Goal: Communication & Community: Answer question/provide support

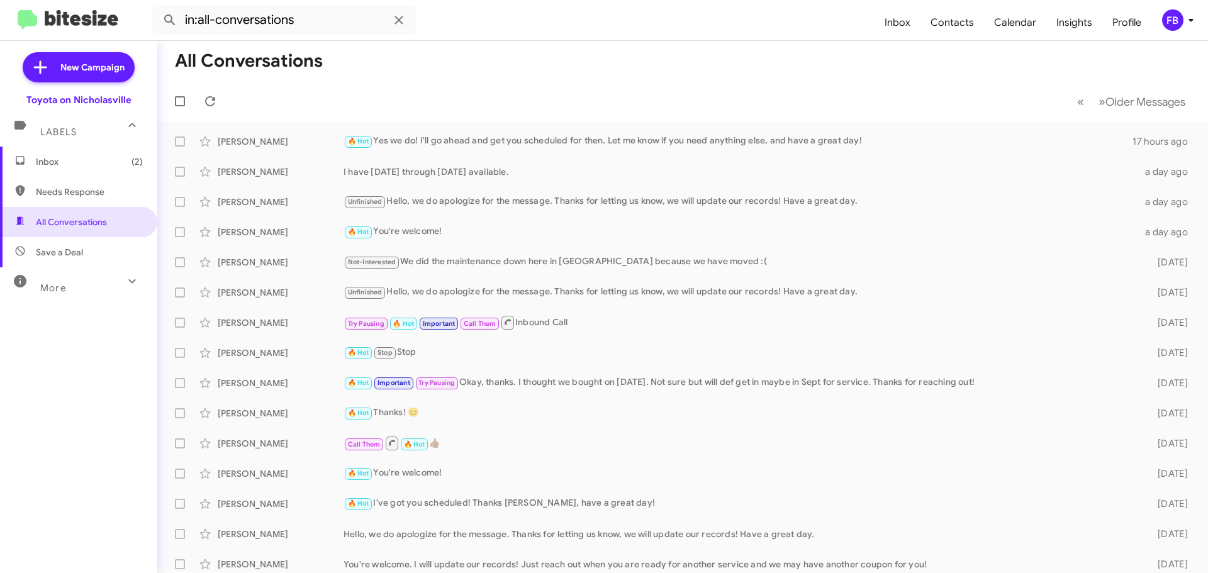
click at [96, 165] on span "Inbox (2)" at bounding box center [89, 161] width 107 height 13
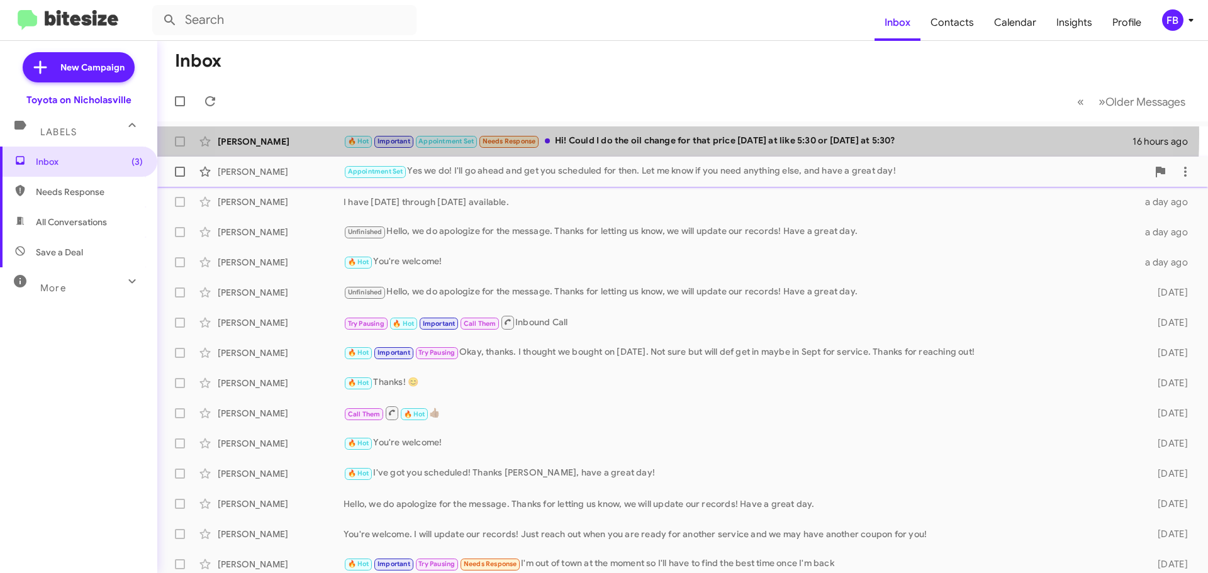
drag, startPoint x: 627, startPoint y: 134, endPoint x: 714, endPoint y: 186, distance: 101.9
click at [627, 133] on div "[PERSON_NAME] 🔥 Hot Important Appointment Set Needs Response Hi! Could I do the…" at bounding box center [682, 141] width 1031 height 25
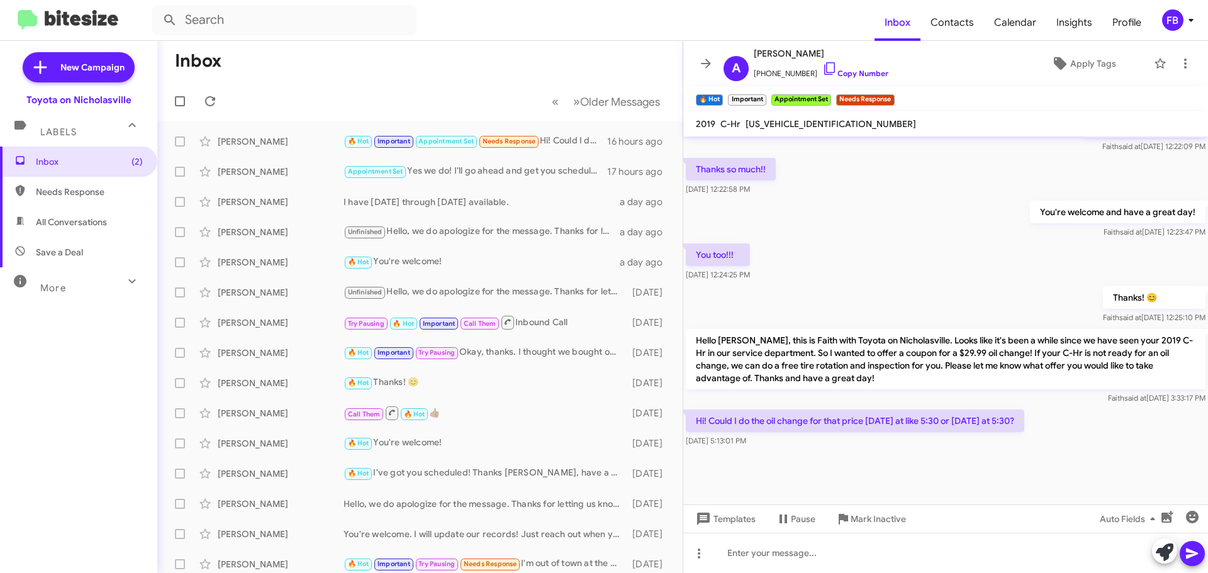
scroll to position [639, 0]
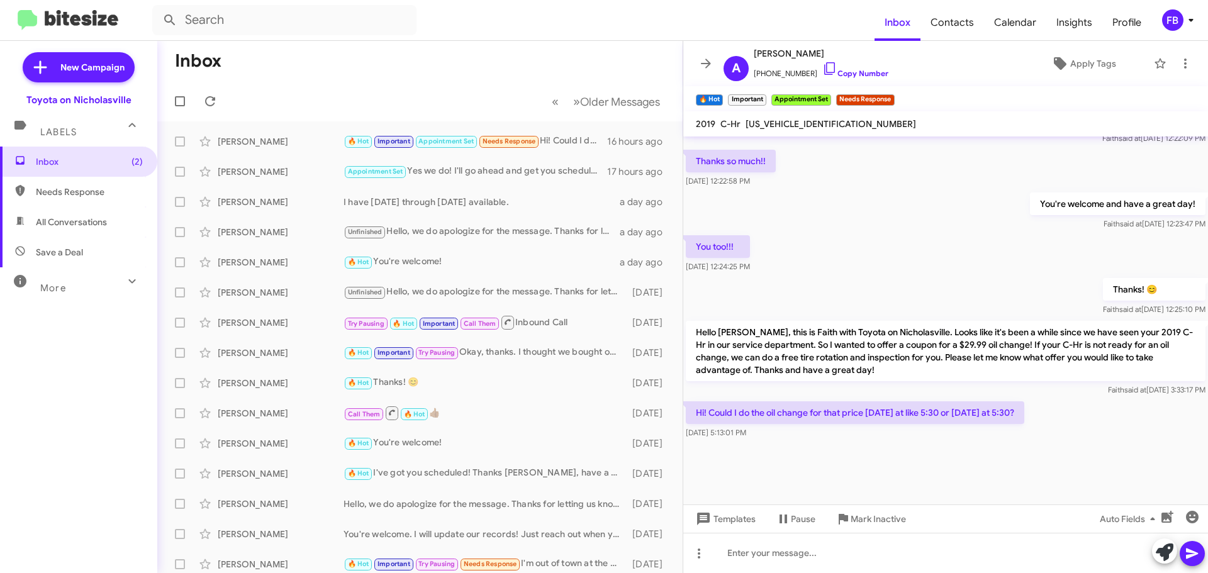
click at [797, 128] on span "[US_VEHICLE_IDENTIFICATION_NUMBER]" at bounding box center [831, 123] width 171 height 11
copy span "[US_VEHICLE_IDENTIFICATION_NUMBER]"
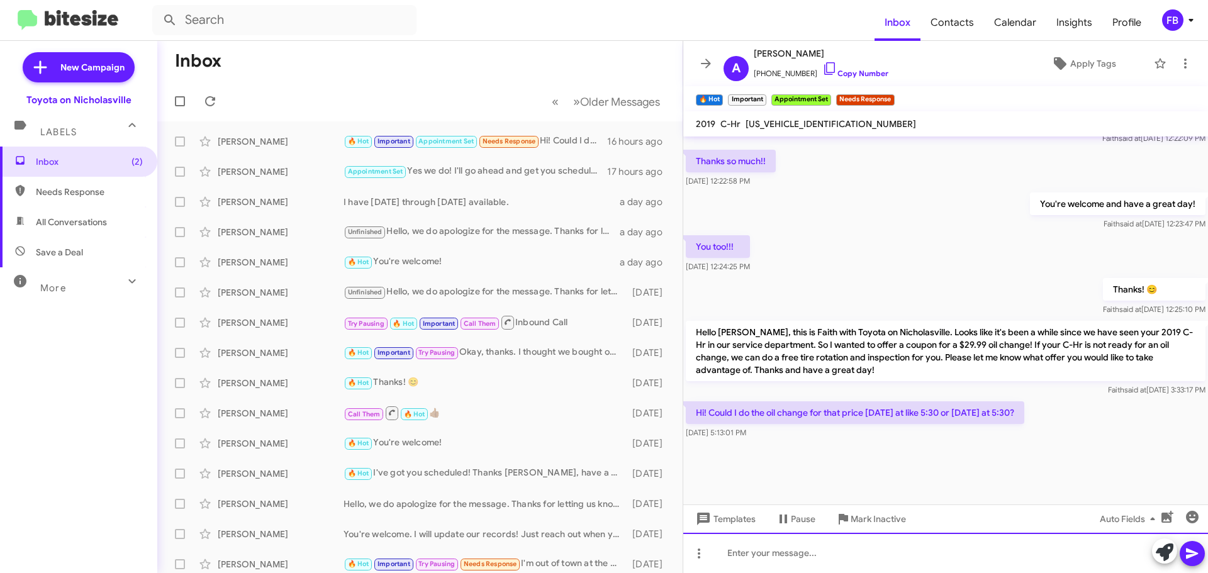
click at [778, 558] on div at bounding box center [946, 553] width 525 height 40
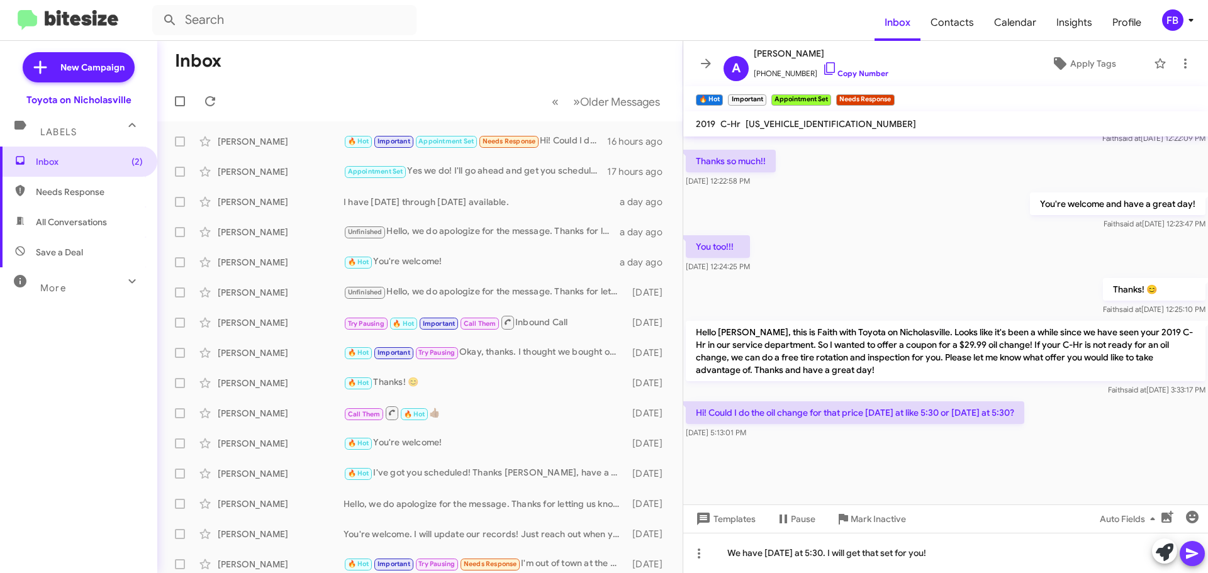
click at [1189, 554] on icon at bounding box center [1192, 553] width 15 height 15
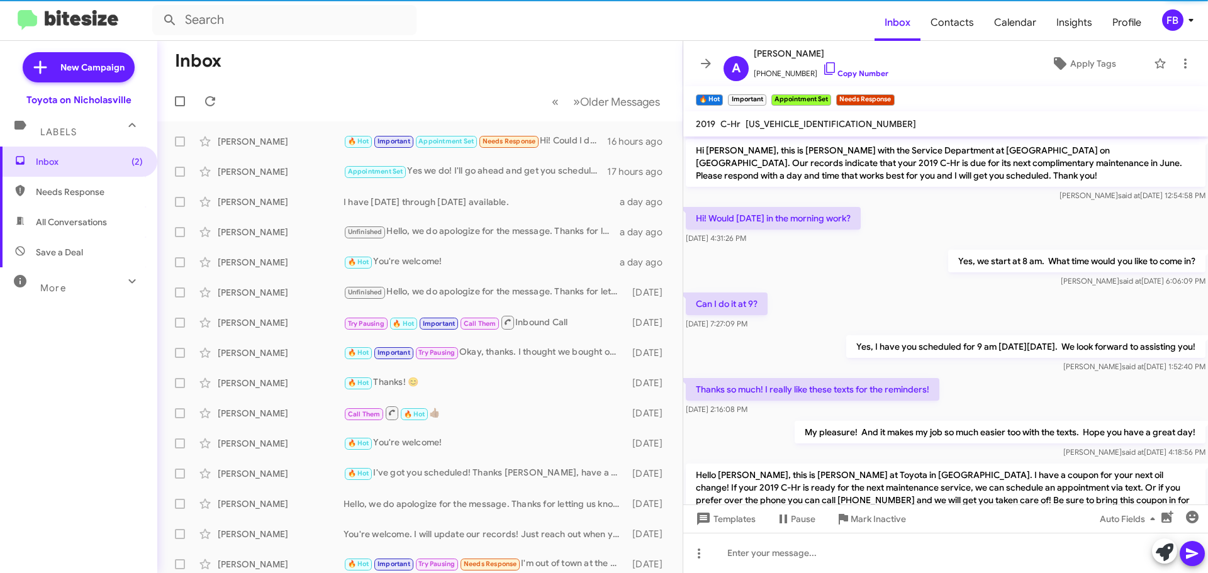
scroll to position [63, 0]
